Goal: Task Accomplishment & Management: Manage account settings

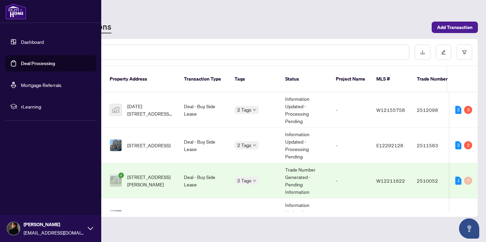
click at [21, 45] on link "Dashboard" at bounding box center [32, 42] width 23 height 6
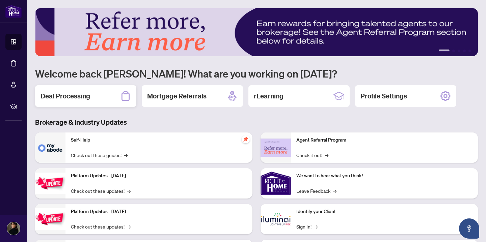
click at [113, 103] on div "Deal Processing" at bounding box center [85, 96] width 101 height 22
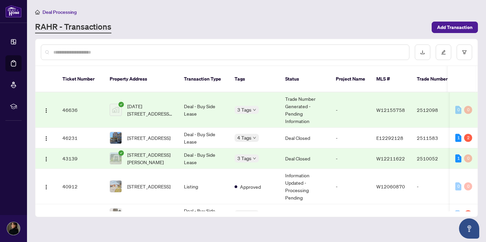
click at [169, 148] on td "[STREET_ADDRESS][PERSON_NAME]" at bounding box center [141, 158] width 74 height 21
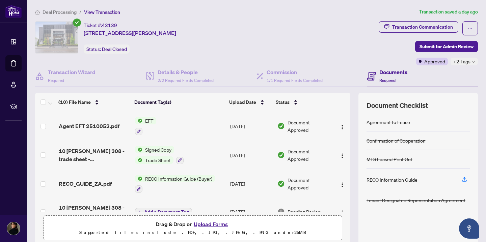
click at [157, 126] on td "EFT" at bounding box center [179, 126] width 95 height 29
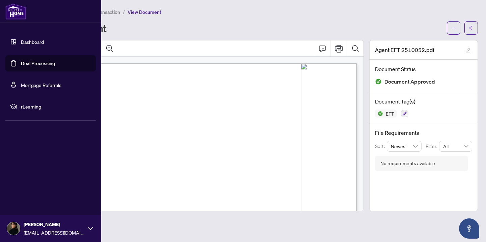
click at [21, 43] on link "Dashboard" at bounding box center [32, 42] width 23 height 6
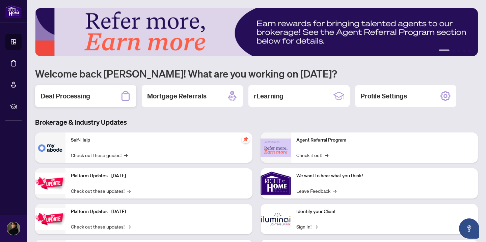
click at [115, 106] on div "Deal Processing" at bounding box center [85, 96] width 101 height 22
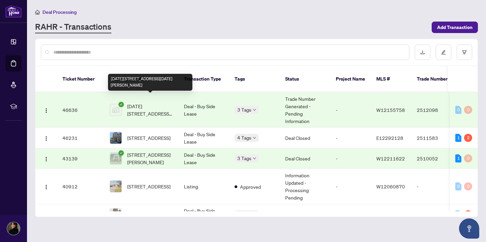
click at [141, 103] on span "[DATE][STREET_ADDRESS][DATE][PERSON_NAME]" at bounding box center [150, 110] width 46 height 15
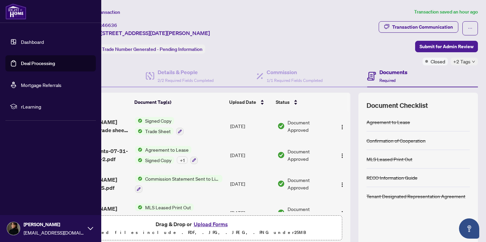
click at [21, 41] on link "Dashboard" at bounding box center [32, 42] width 23 height 6
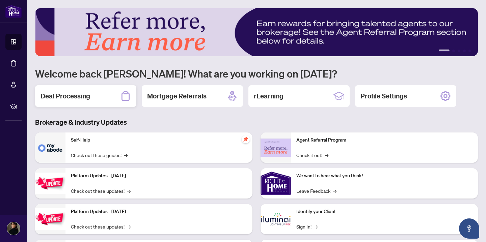
click at [108, 100] on div "Deal Processing" at bounding box center [85, 96] width 101 height 22
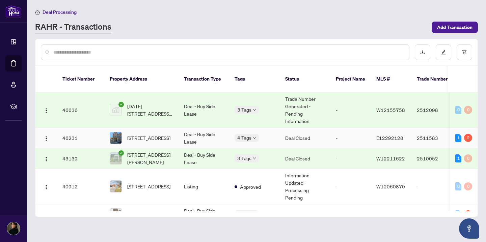
click at [303, 129] on td "Deal Closed" at bounding box center [305, 138] width 51 height 21
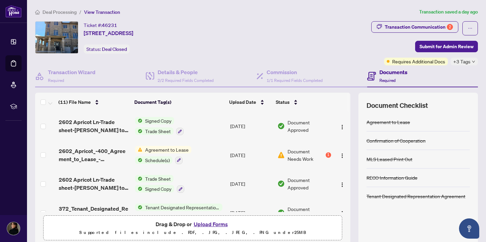
click at [311, 157] on span "Document Needs Work" at bounding box center [305, 155] width 37 height 15
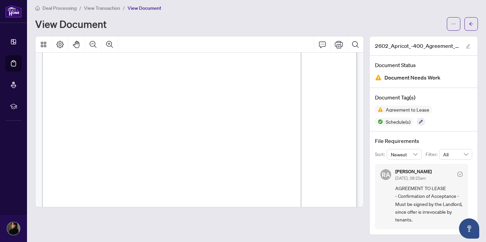
scroll to position [928, 0]
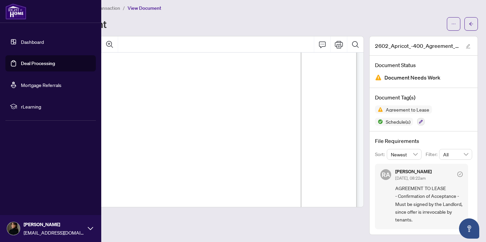
click at [24, 43] on link "Dashboard" at bounding box center [32, 42] width 23 height 6
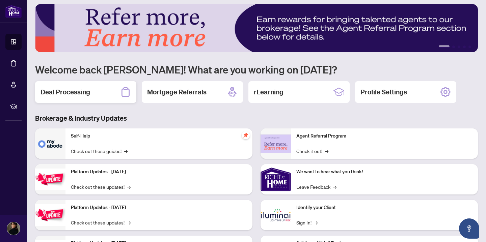
click at [97, 89] on div "Deal Processing" at bounding box center [85, 92] width 101 height 22
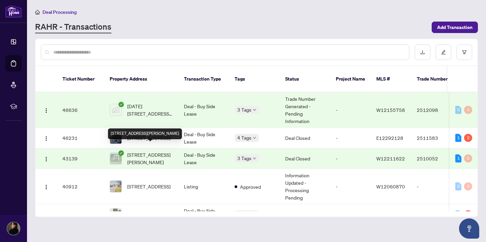
click at [151, 155] on span "[STREET_ADDRESS][PERSON_NAME]" at bounding box center [150, 158] width 46 height 15
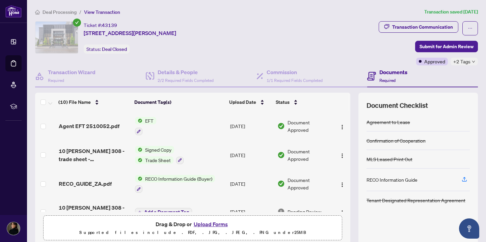
click at [172, 133] on td "EFT" at bounding box center [179, 126] width 95 height 29
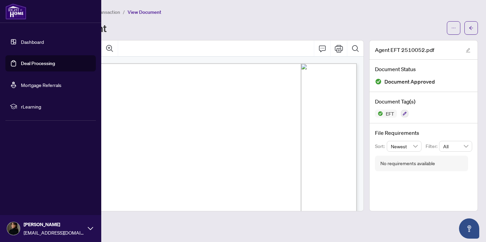
click at [31, 41] on link "Dashboard" at bounding box center [32, 42] width 23 height 6
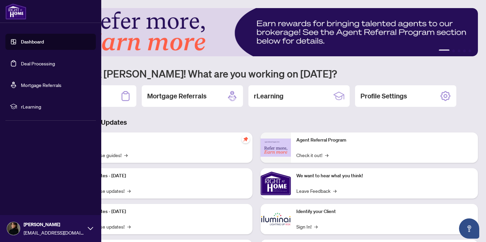
click at [98, 91] on ul "Dashboard Deal Processing Mortgage Referrals rLearning" at bounding box center [50, 74] width 101 height 92
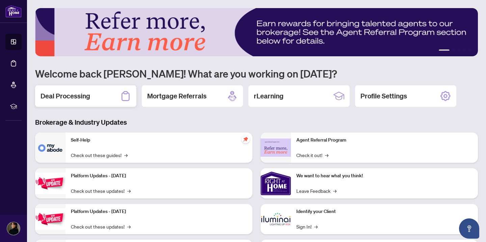
click at [106, 101] on div "Deal Processing" at bounding box center [85, 96] width 101 height 22
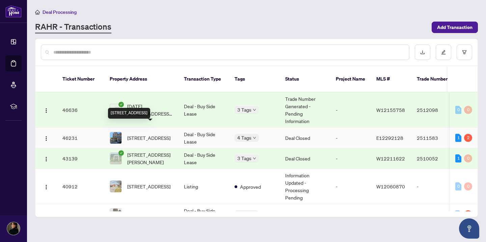
click at [132, 134] on span "[STREET_ADDRESS]" at bounding box center [148, 137] width 43 height 7
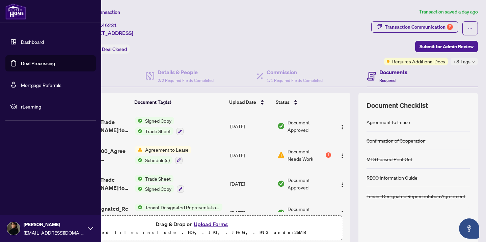
click at [21, 39] on link "Dashboard" at bounding box center [32, 42] width 23 height 6
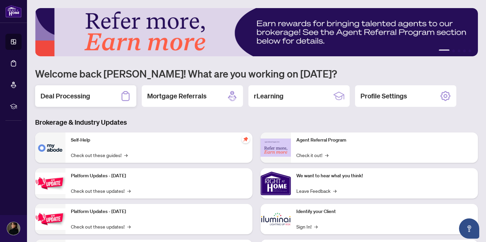
click at [101, 93] on div "Deal Processing" at bounding box center [85, 96] width 101 height 22
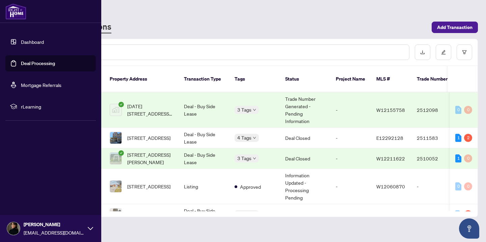
click at [21, 45] on link "Dashboard" at bounding box center [32, 42] width 23 height 6
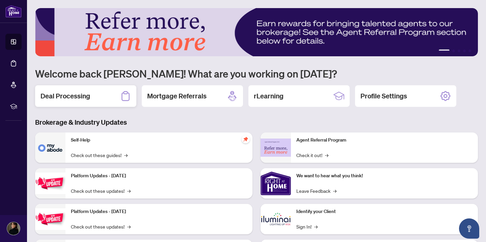
click at [108, 94] on div "Deal Processing" at bounding box center [85, 96] width 101 height 22
